Goal: Information Seeking & Learning: Learn about a topic

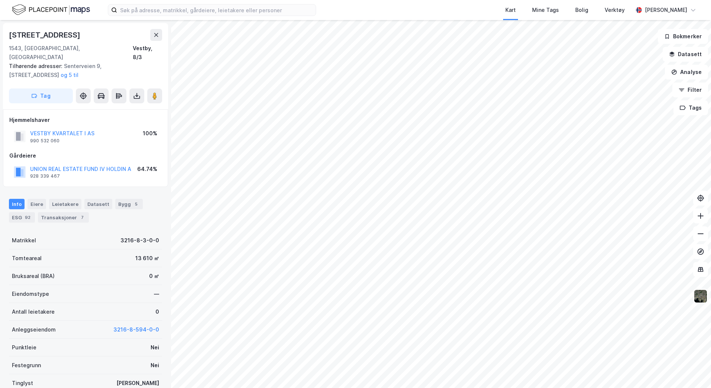
click at [450, 6] on div "Kart Mine Tags Bolig Verktøy" at bounding box center [492, 10] width 281 height 20
click at [161, 12] on input at bounding box center [216, 9] width 199 height 11
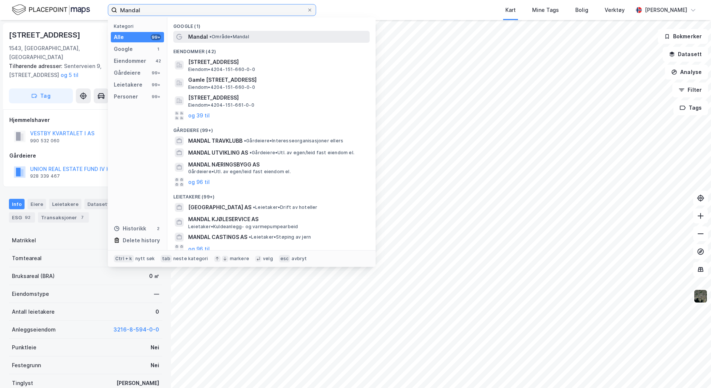
type input "Mandal"
click at [223, 35] on span "• Område • Mandal" at bounding box center [229, 37] width 40 height 6
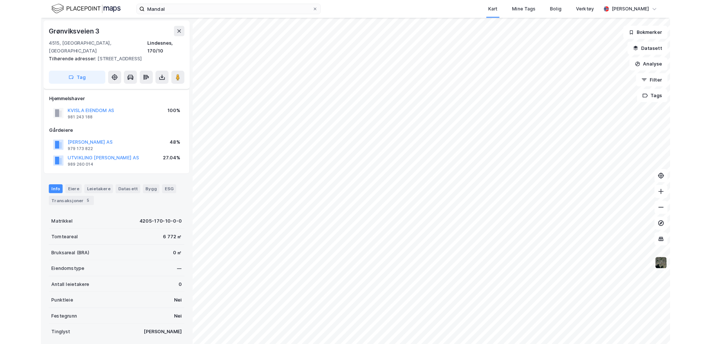
scroll to position [91, 0]
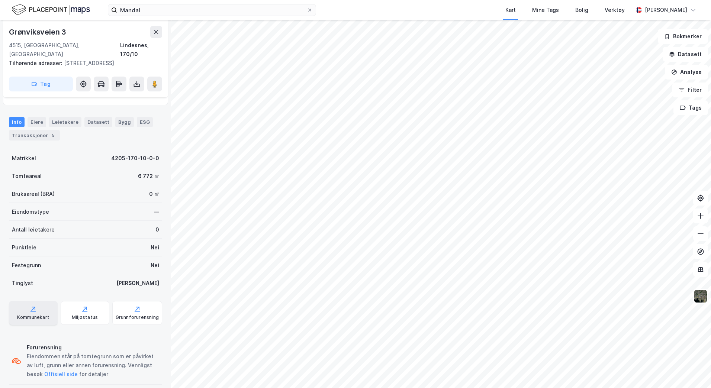
click at [29, 306] on icon at bounding box center [32, 309] width 7 height 7
click at [450, 57] on icon "button" at bounding box center [672, 54] width 6 height 6
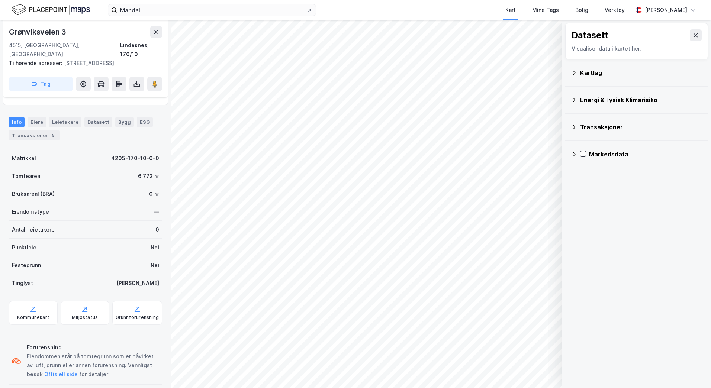
click at [450, 74] on icon at bounding box center [574, 73] width 6 height 6
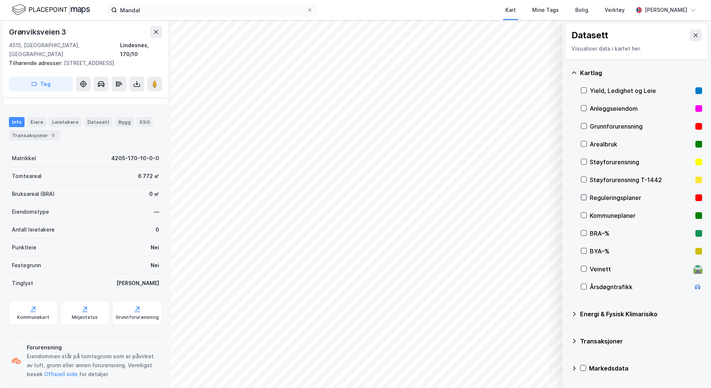
click at [450, 196] on icon at bounding box center [583, 197] width 5 height 5
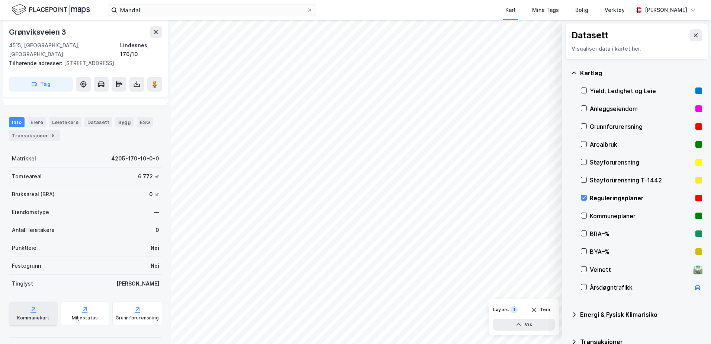
click at [39, 315] on div "Kommunekart" at bounding box center [33, 318] width 32 height 6
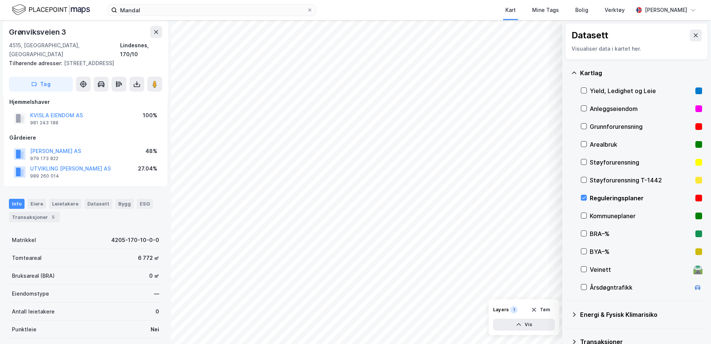
scroll to position [0, 0]
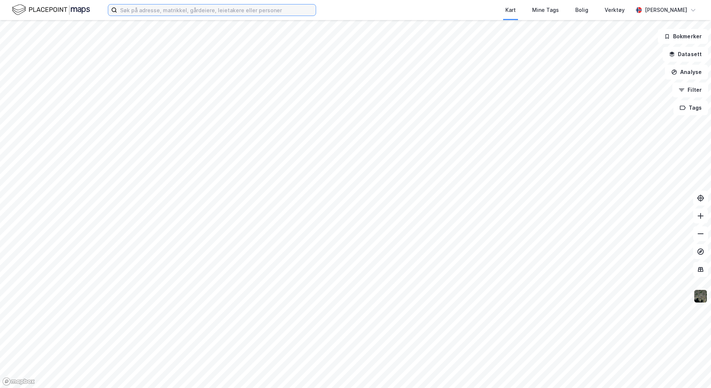
click at [257, 10] on input at bounding box center [216, 9] width 199 height 11
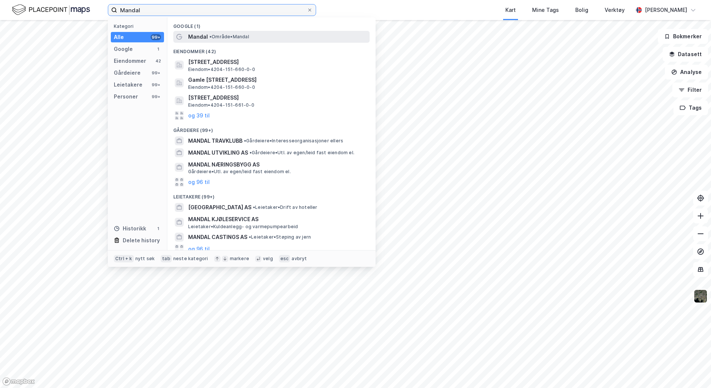
type input "Mandal"
click at [252, 34] on div "Mandal • Område • [GEOGRAPHIC_DATA]" at bounding box center [278, 36] width 180 height 9
